Goal: Transaction & Acquisition: Purchase product/service

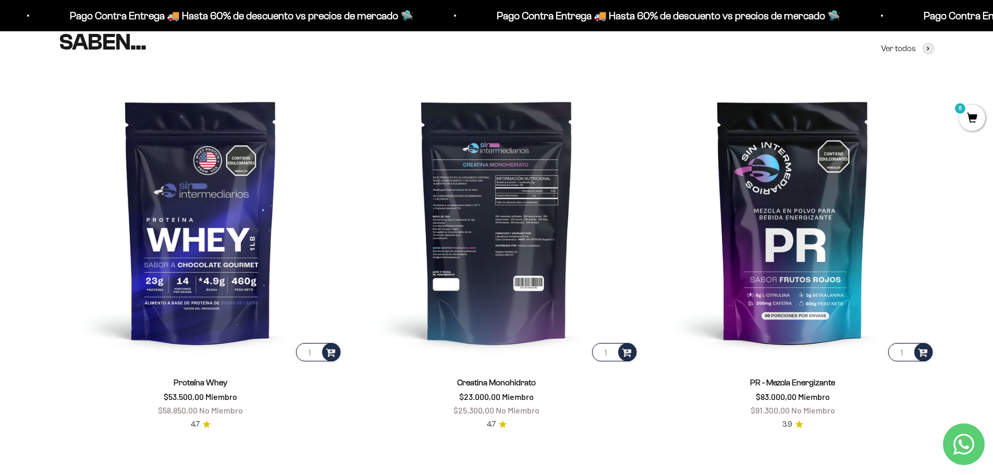
scroll to position [469, 0]
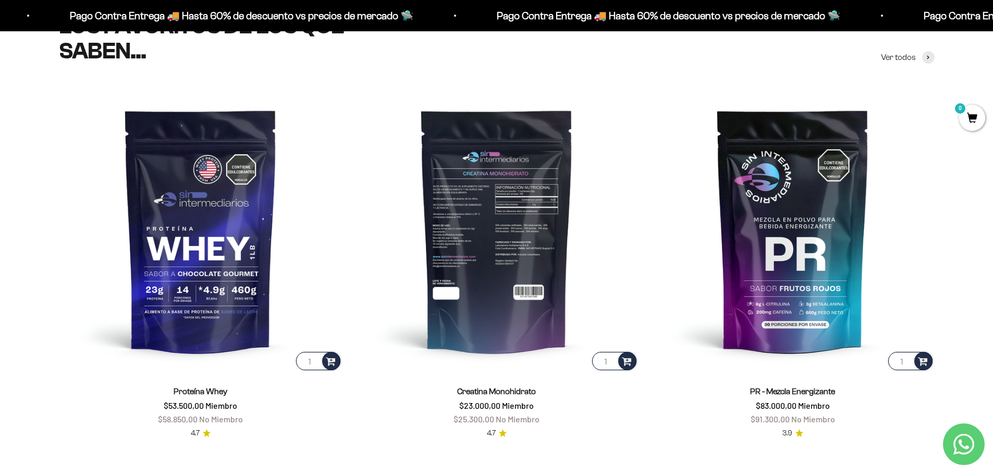
click at [496, 249] on img at bounding box center [496, 230] width 283 height 283
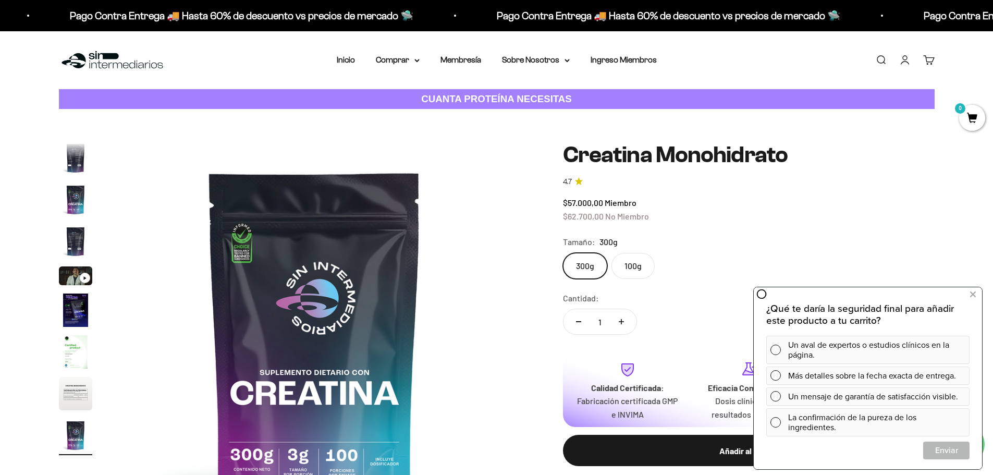
scroll to position [0, 3265]
click at [81, 387] on img "Ir al artículo 8" at bounding box center [75, 393] width 33 height 33
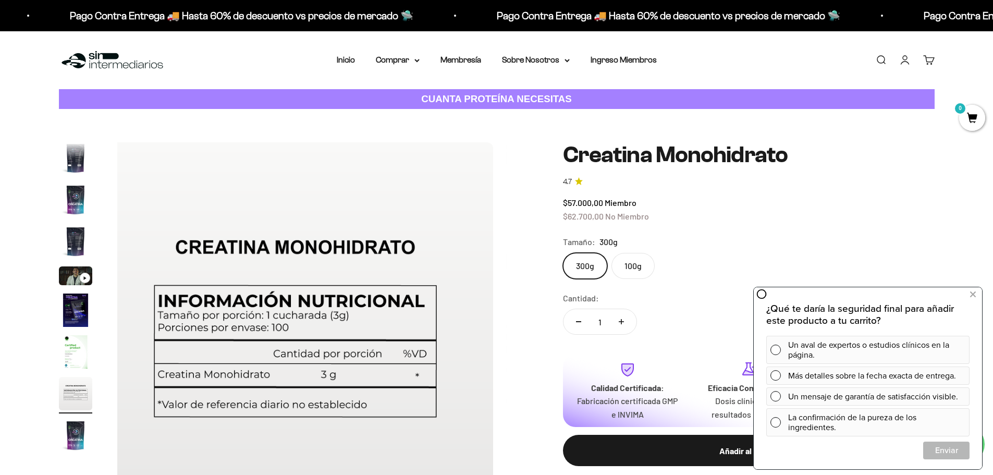
scroll to position [0, 2857]
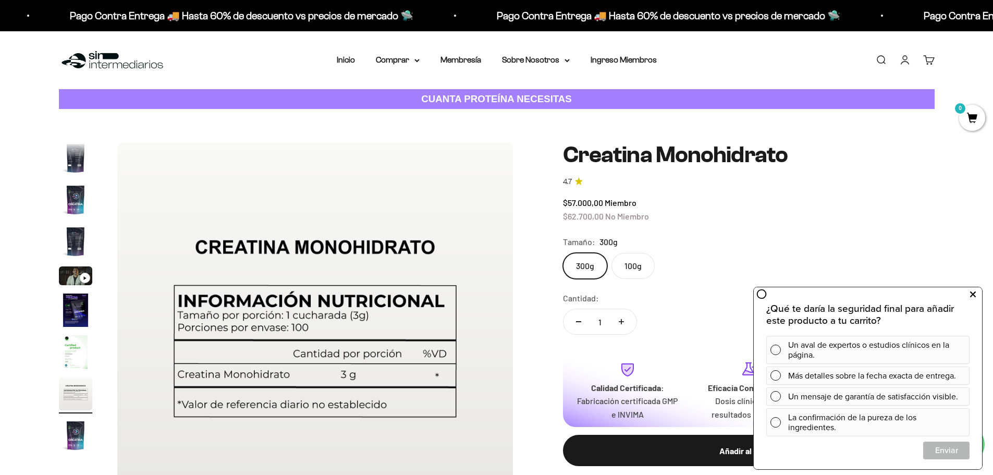
click at [968, 294] on button at bounding box center [972, 294] width 19 height 17
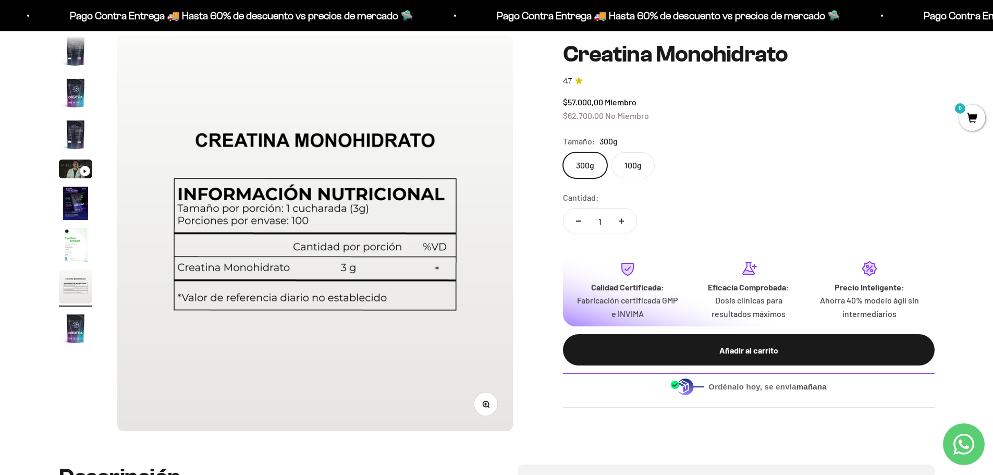
scroll to position [104, 0]
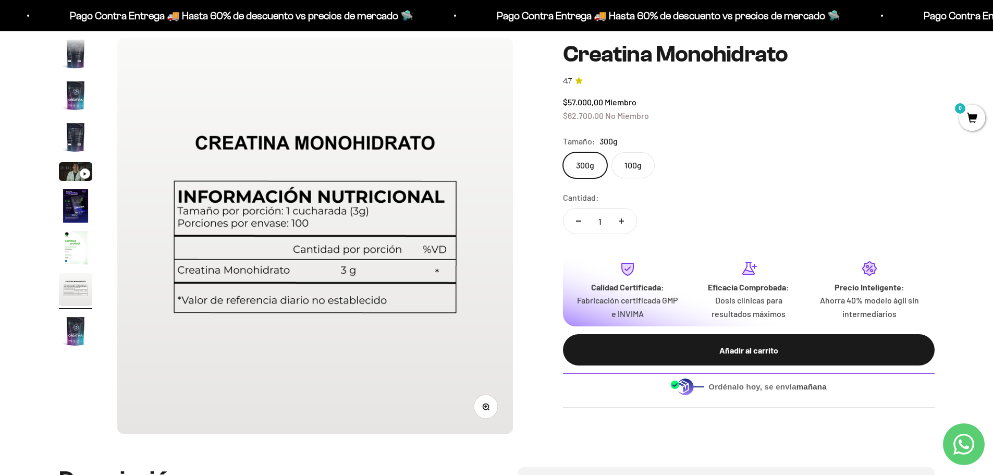
click at [75, 289] on img "Ir al artículo 8" at bounding box center [75, 289] width 33 height 33
click at [70, 251] on img "Ir al artículo 7" at bounding box center [75, 247] width 33 height 33
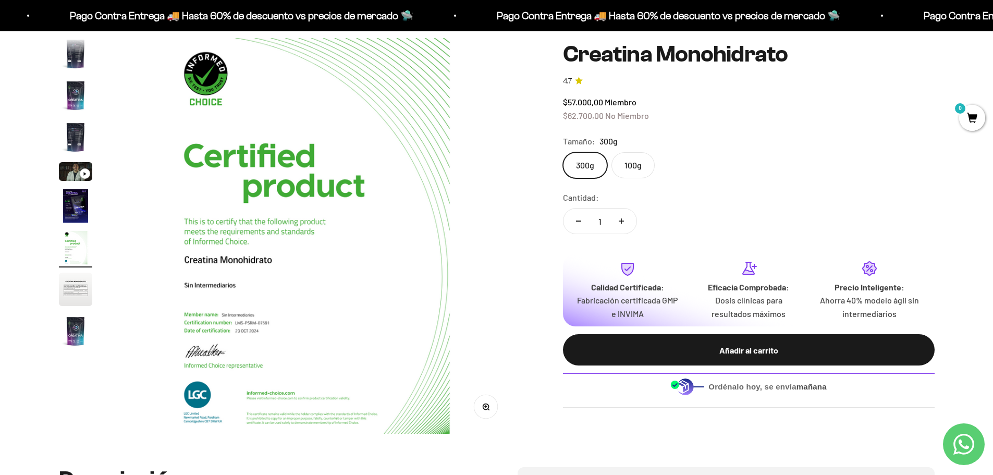
scroll to position [0, 2449]
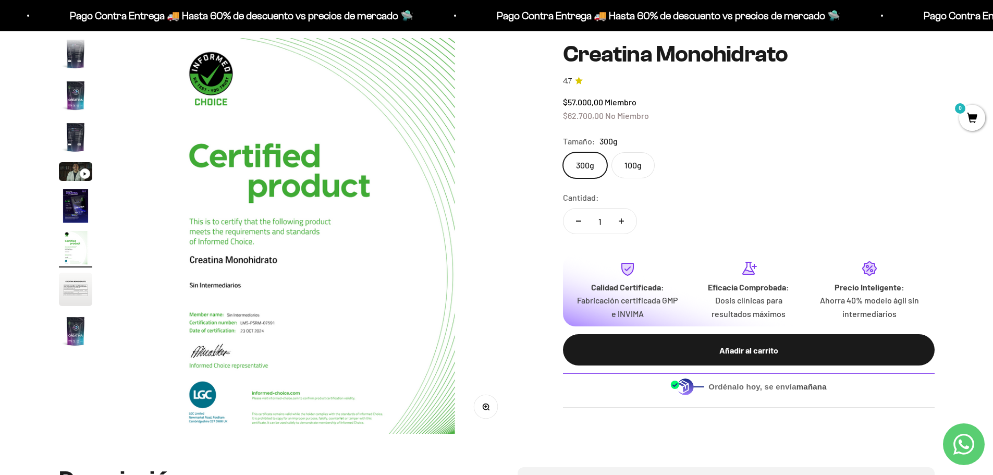
click at [74, 213] on img "Ir al artículo 6" at bounding box center [75, 205] width 33 height 33
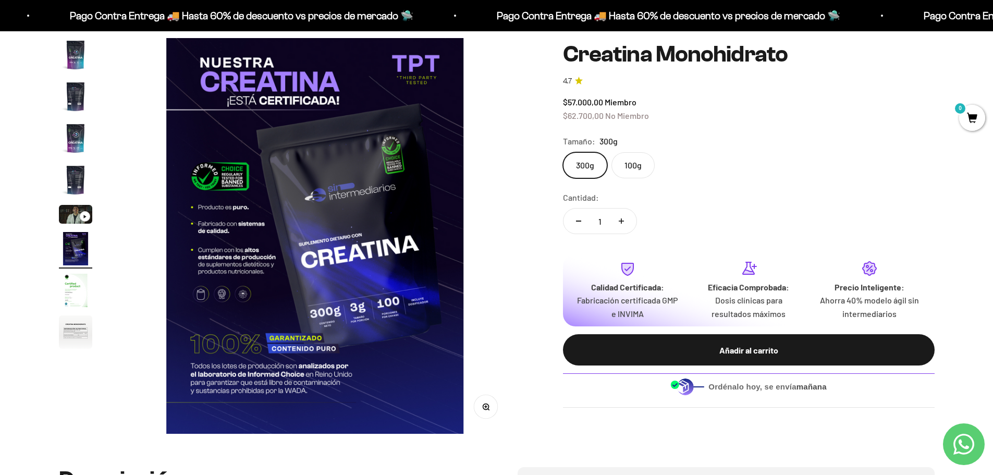
scroll to position [52, 0]
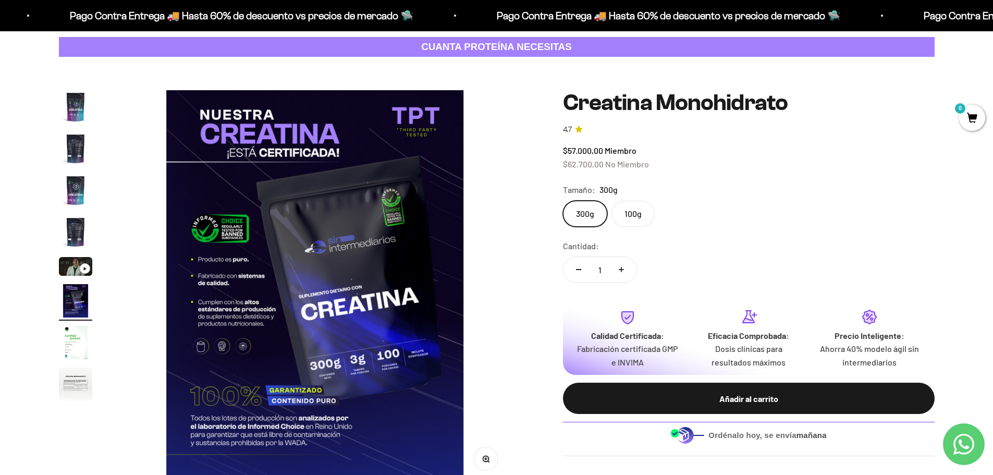
click at [79, 225] on img "Ir al artículo 4" at bounding box center [75, 231] width 33 height 33
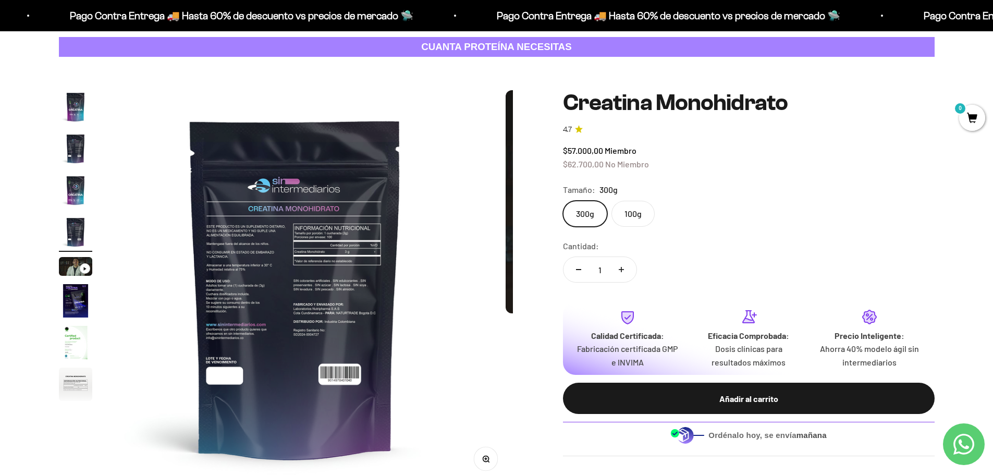
scroll to position [0, 1225]
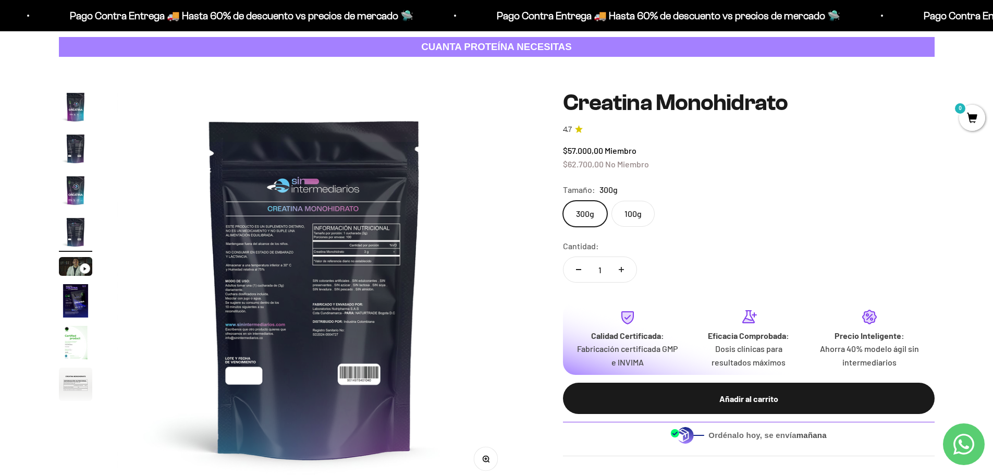
click at [340, 258] on img at bounding box center [315, 288] width 396 height 396
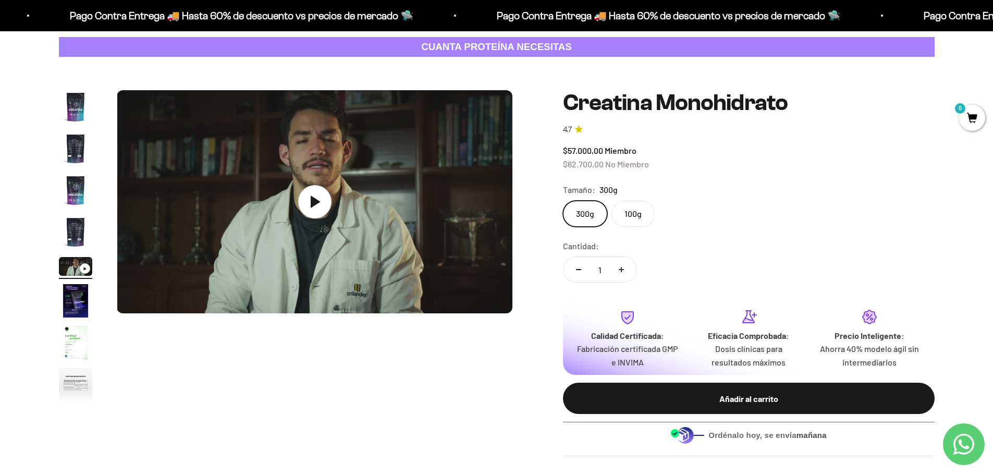
click at [83, 224] on img "Ir al artículo 4" at bounding box center [75, 231] width 33 height 33
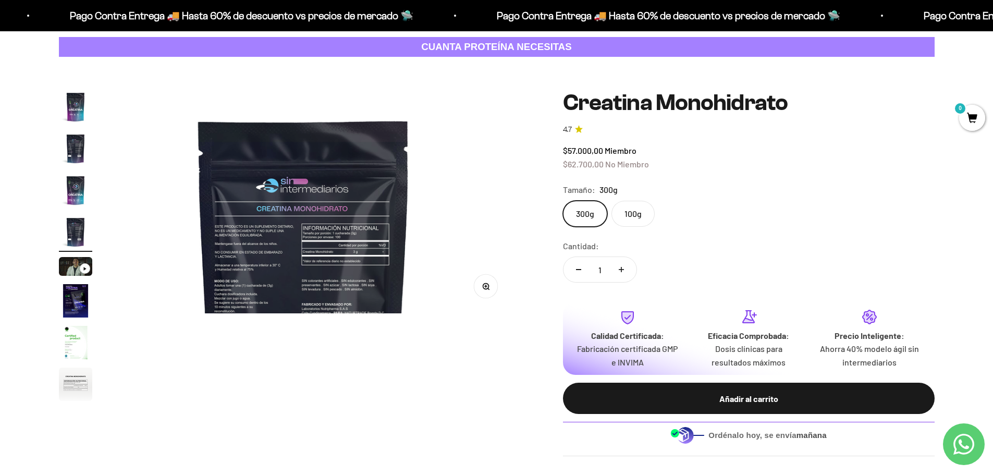
click at [72, 193] on img "Ir al artículo 3" at bounding box center [75, 190] width 33 height 33
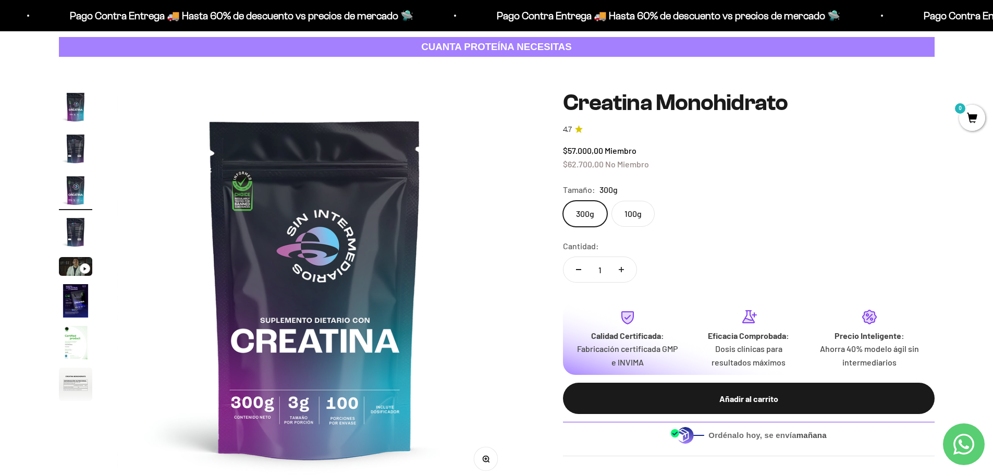
click at [80, 140] on img "Ir al artículo 2" at bounding box center [75, 148] width 33 height 33
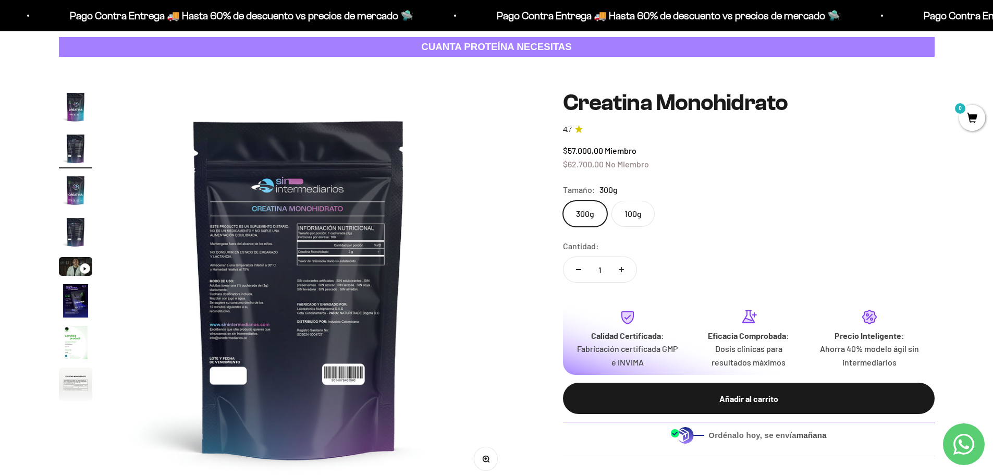
scroll to position [0, 408]
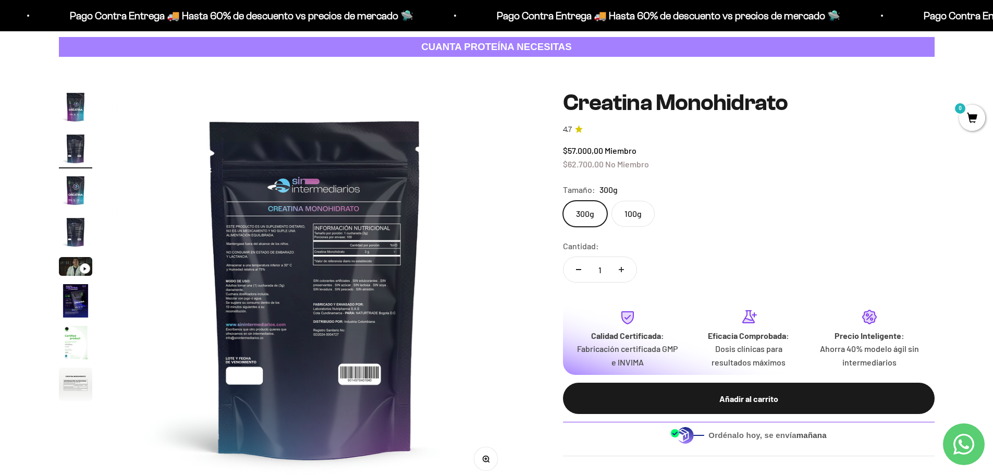
click at [76, 96] on img "Ir al artículo 1" at bounding box center [75, 106] width 33 height 33
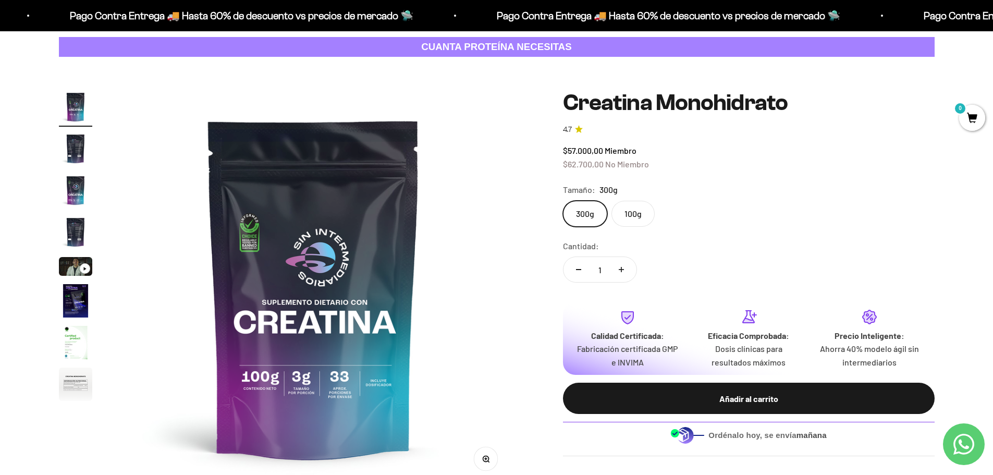
scroll to position [0, 0]
